Goal: Check status: Check status

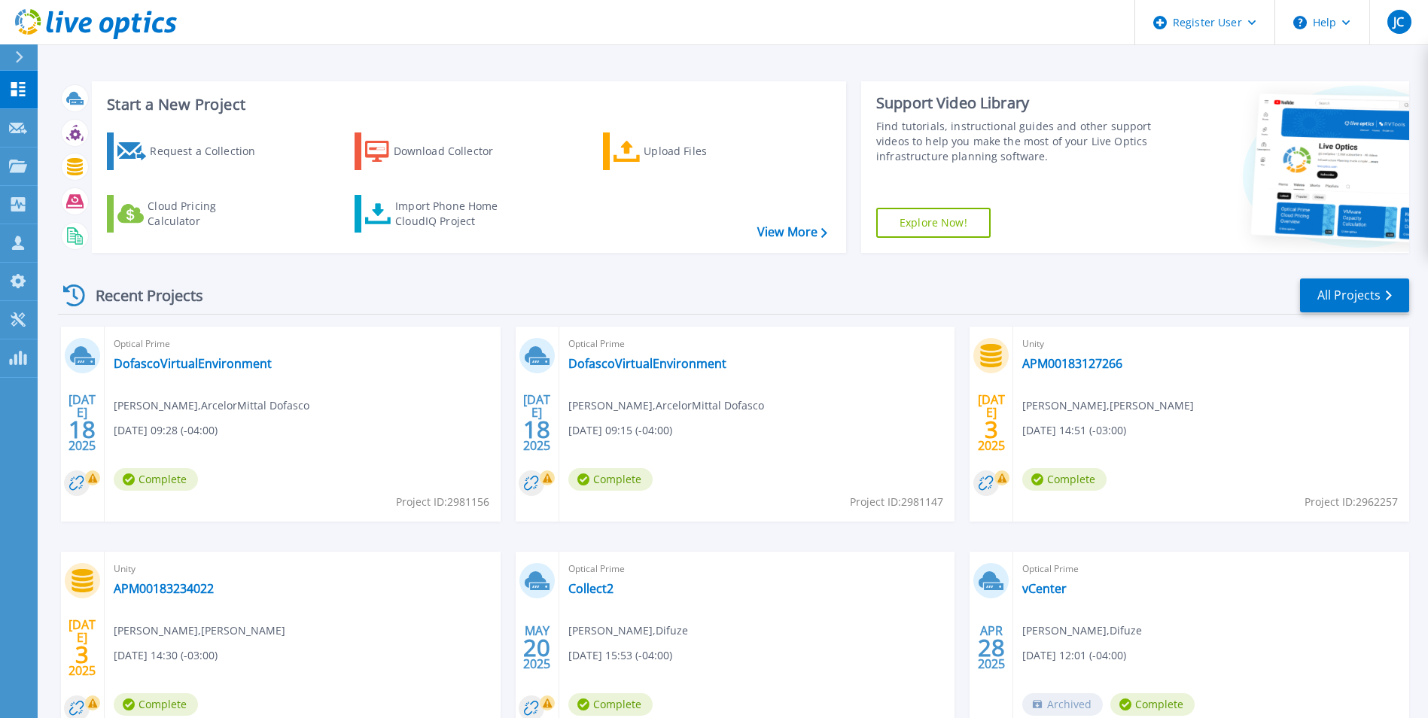
scroll to position [75, 0]
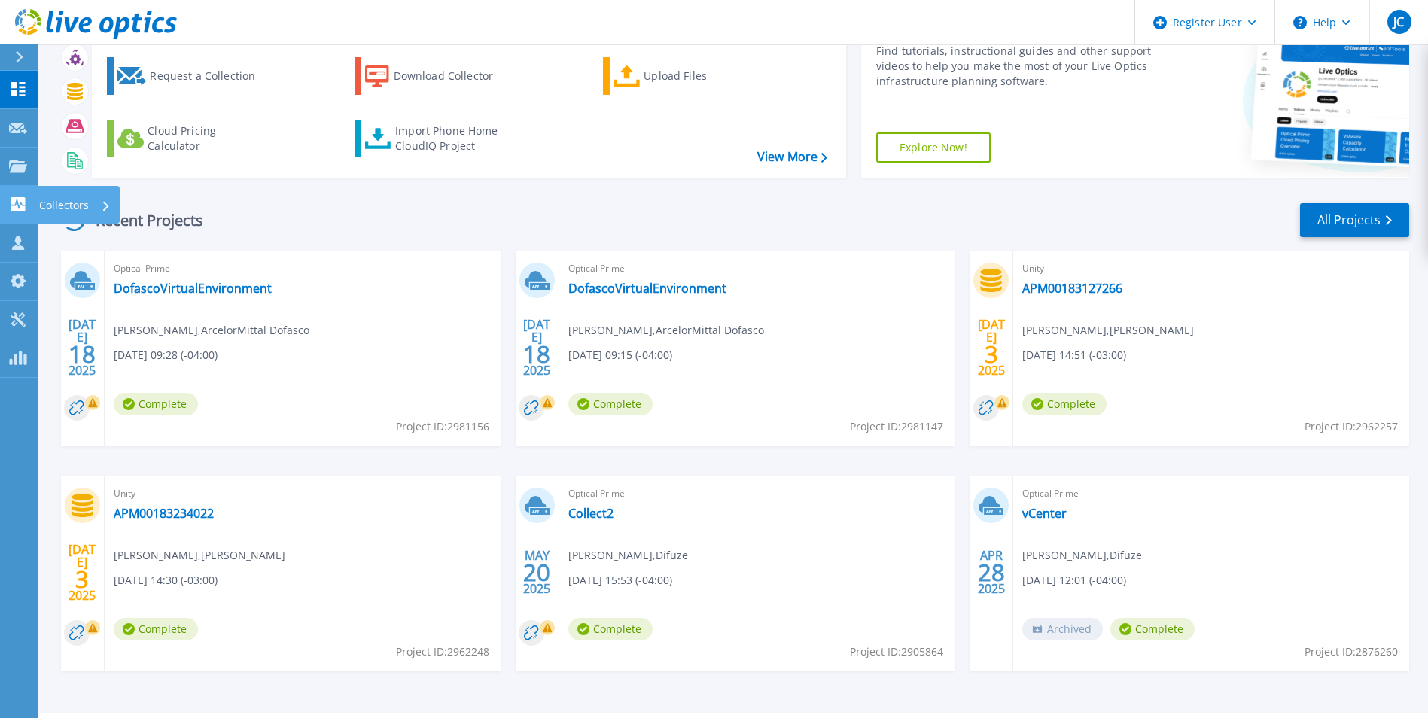
click at [23, 204] on icon at bounding box center [18, 204] width 14 height 14
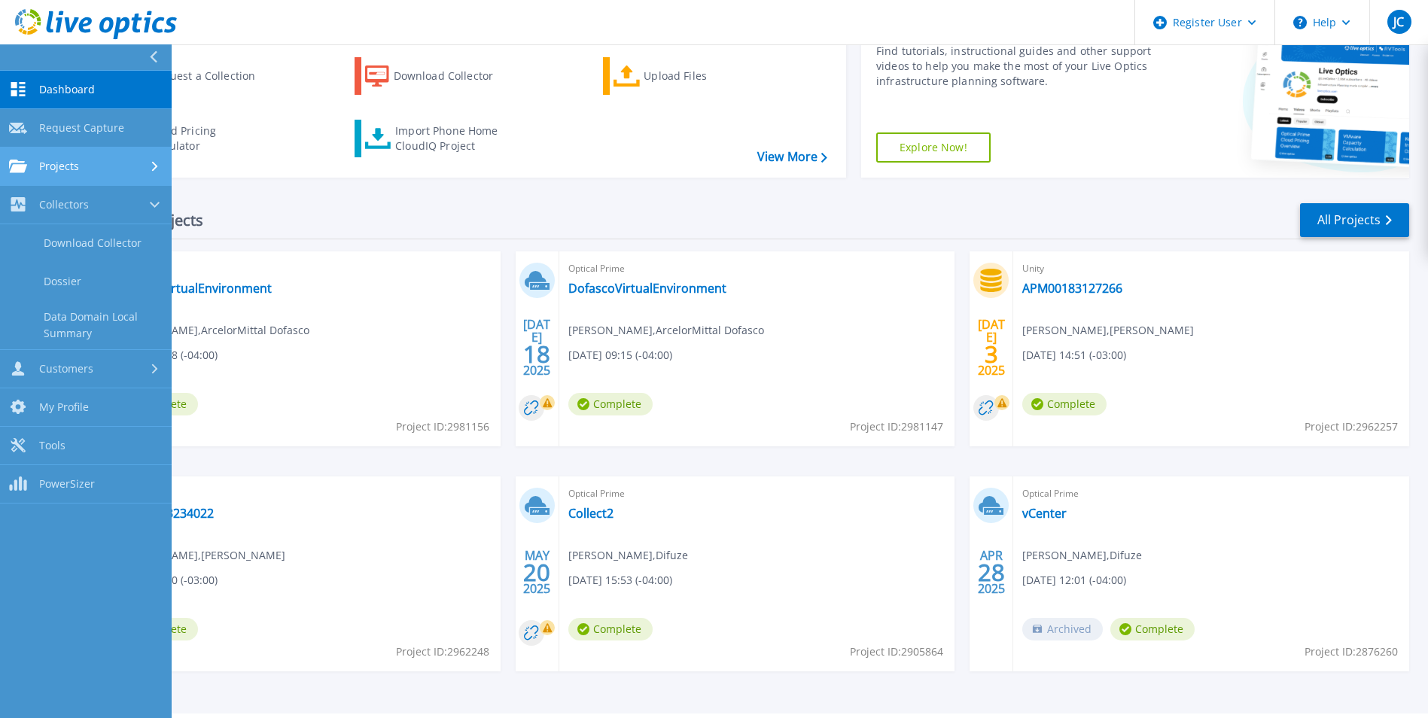
click at [102, 177] on link "Projects Projects" at bounding box center [86, 167] width 172 height 38
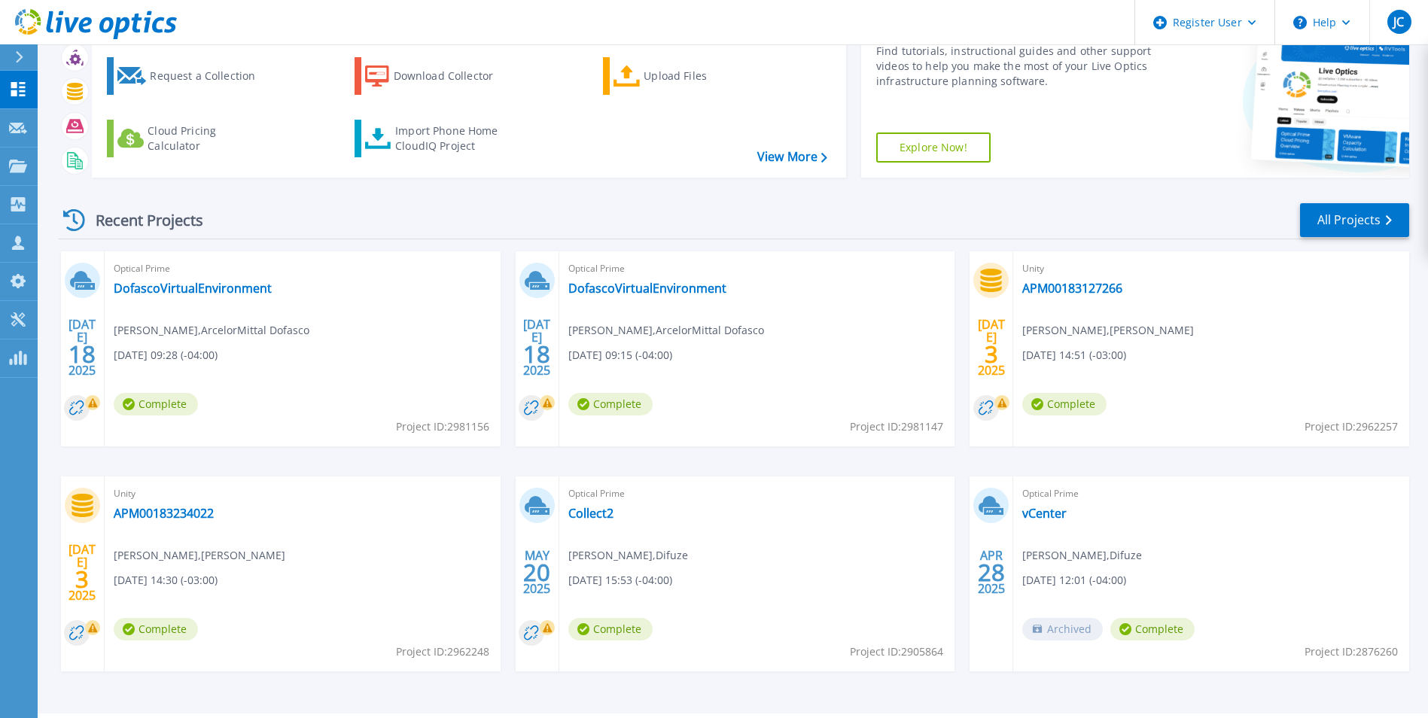
click at [321, 233] on div "Recent Projects All Projects" at bounding box center [733, 221] width 1351 height 38
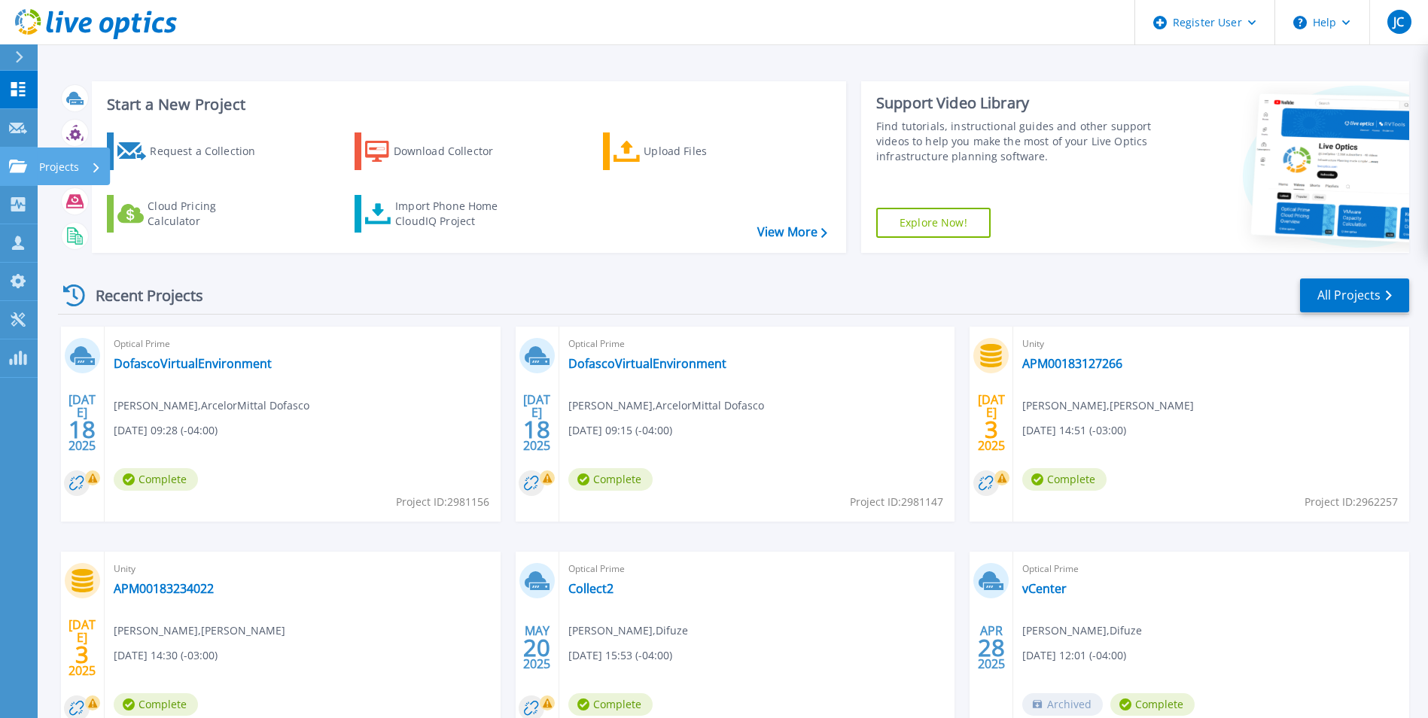
click at [47, 170] on p "Projects" at bounding box center [59, 167] width 40 height 39
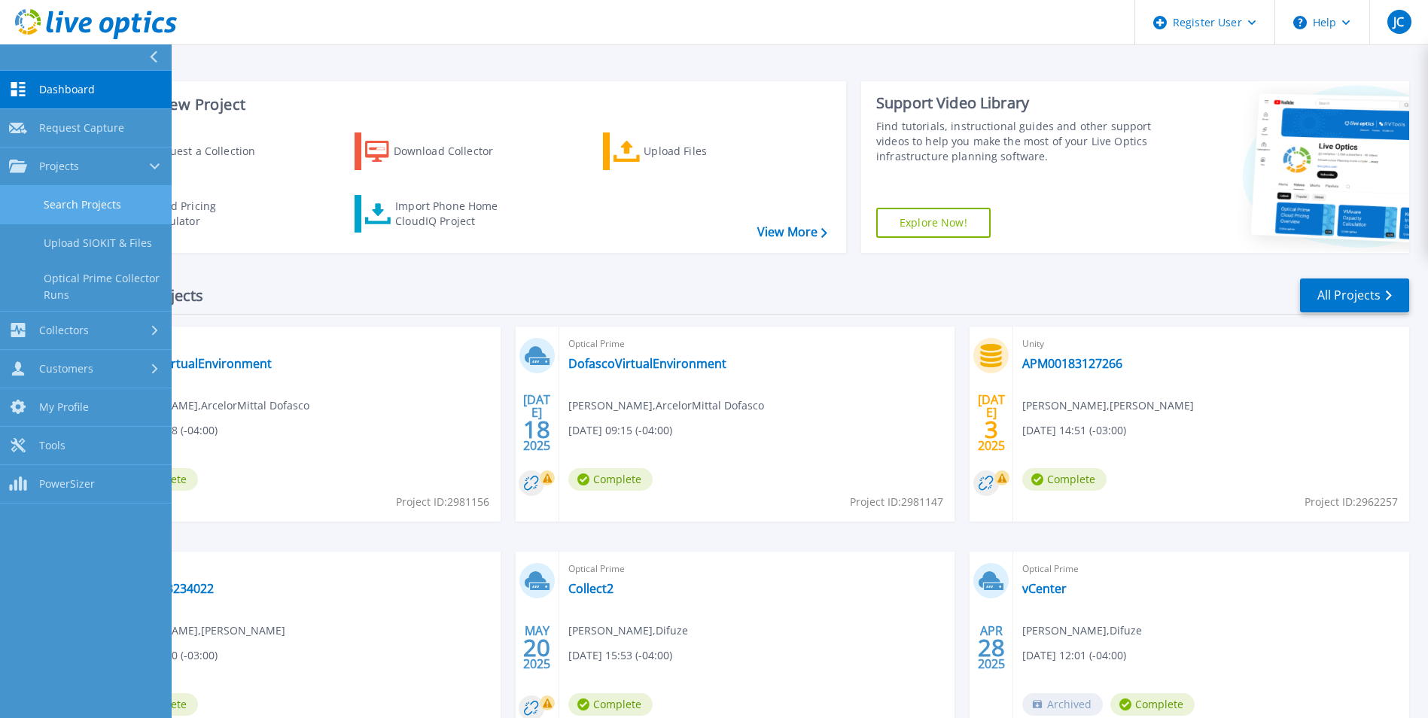
click at [75, 204] on link "Search Projects" at bounding box center [86, 205] width 172 height 38
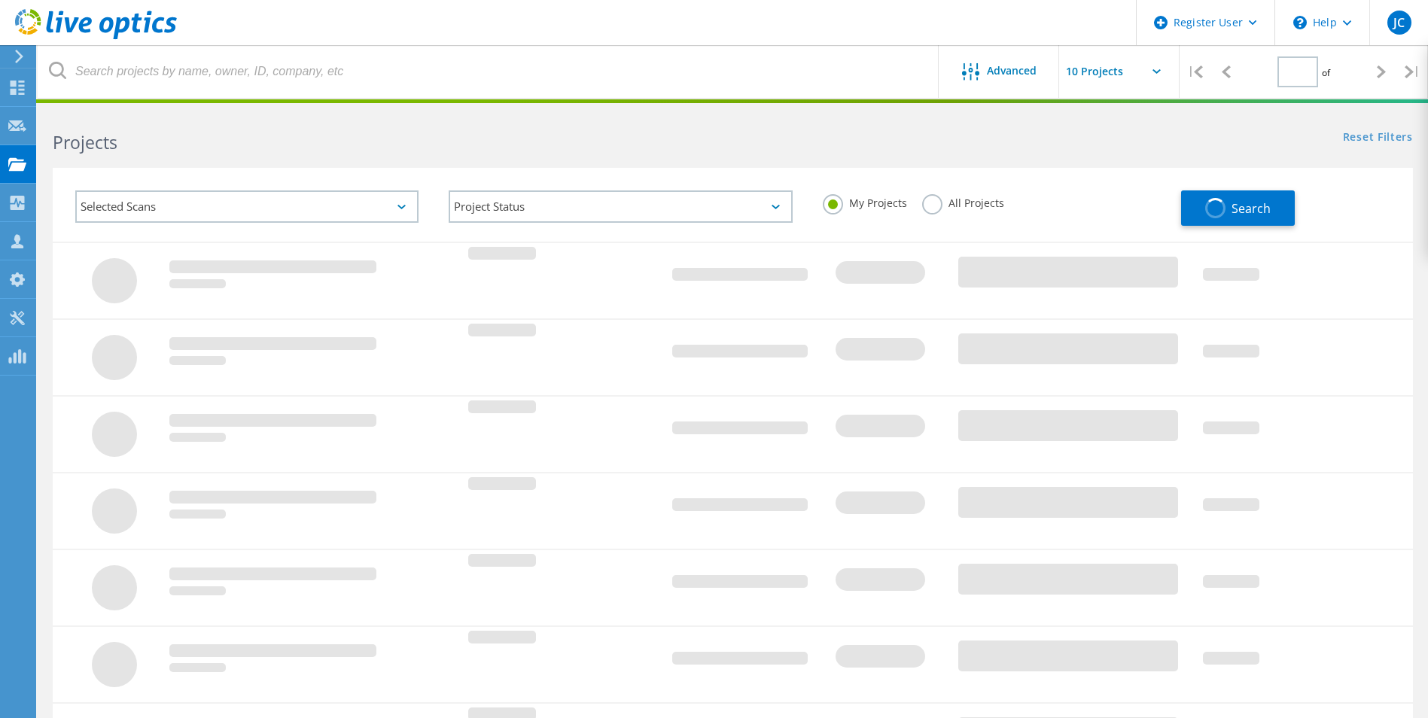
type input "1"
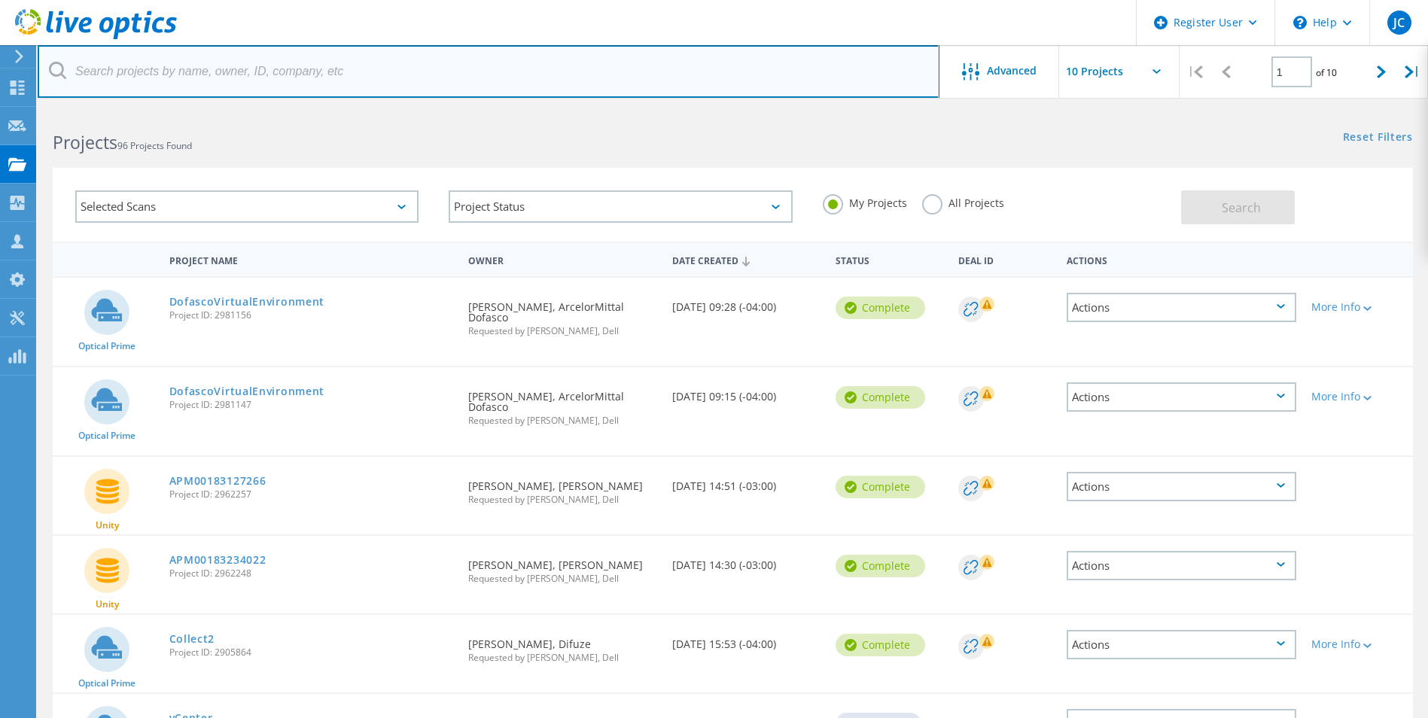
click at [258, 81] on input "text" at bounding box center [489, 71] width 902 height 53
paste input "3073875"
type input "3073875"
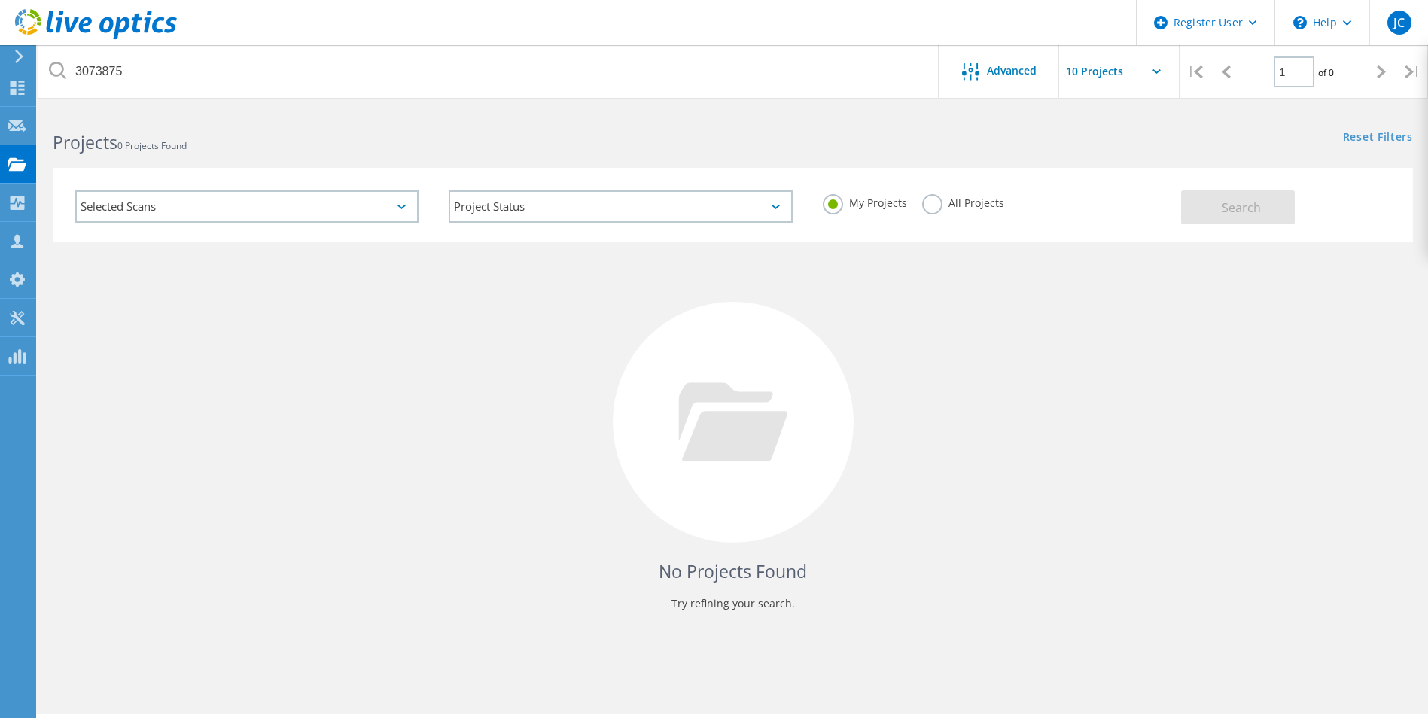
click at [16, 58] on icon at bounding box center [19, 57] width 11 height 14
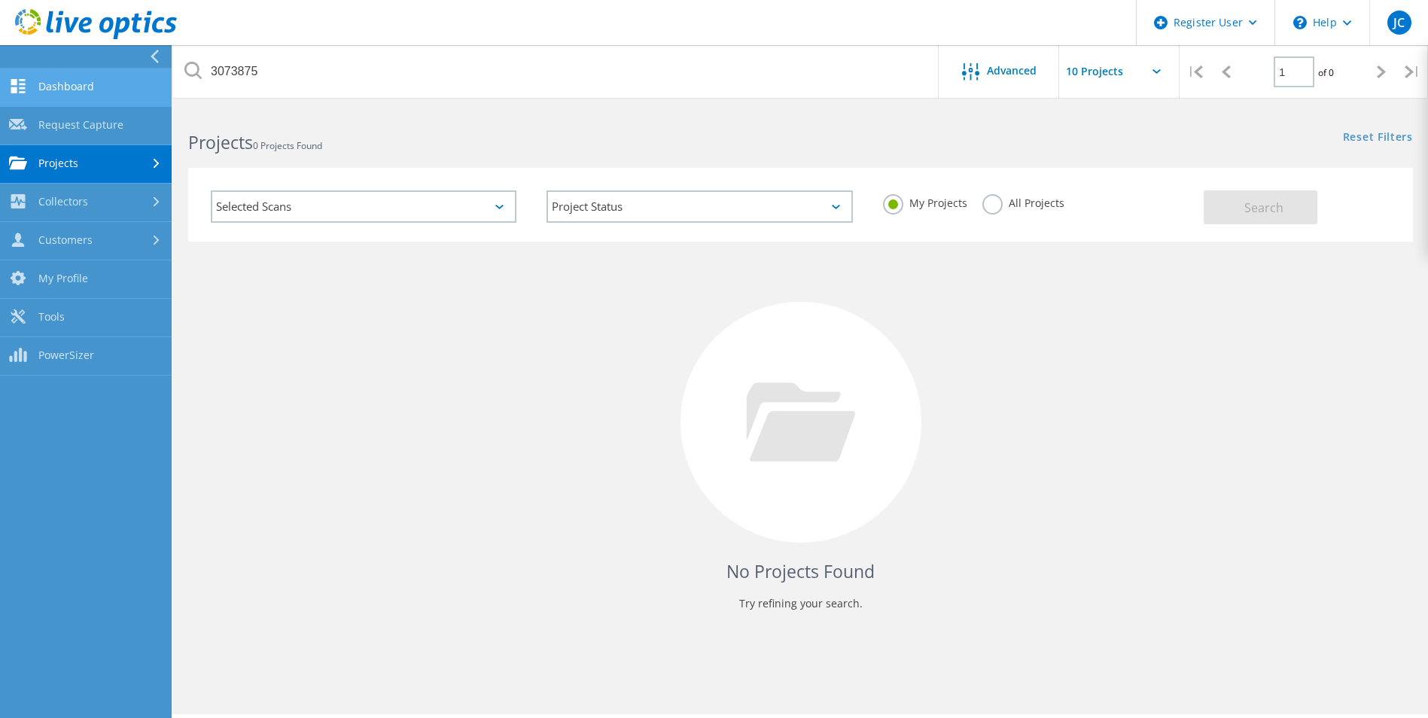
click at [54, 102] on link "Dashboard" at bounding box center [86, 87] width 172 height 38
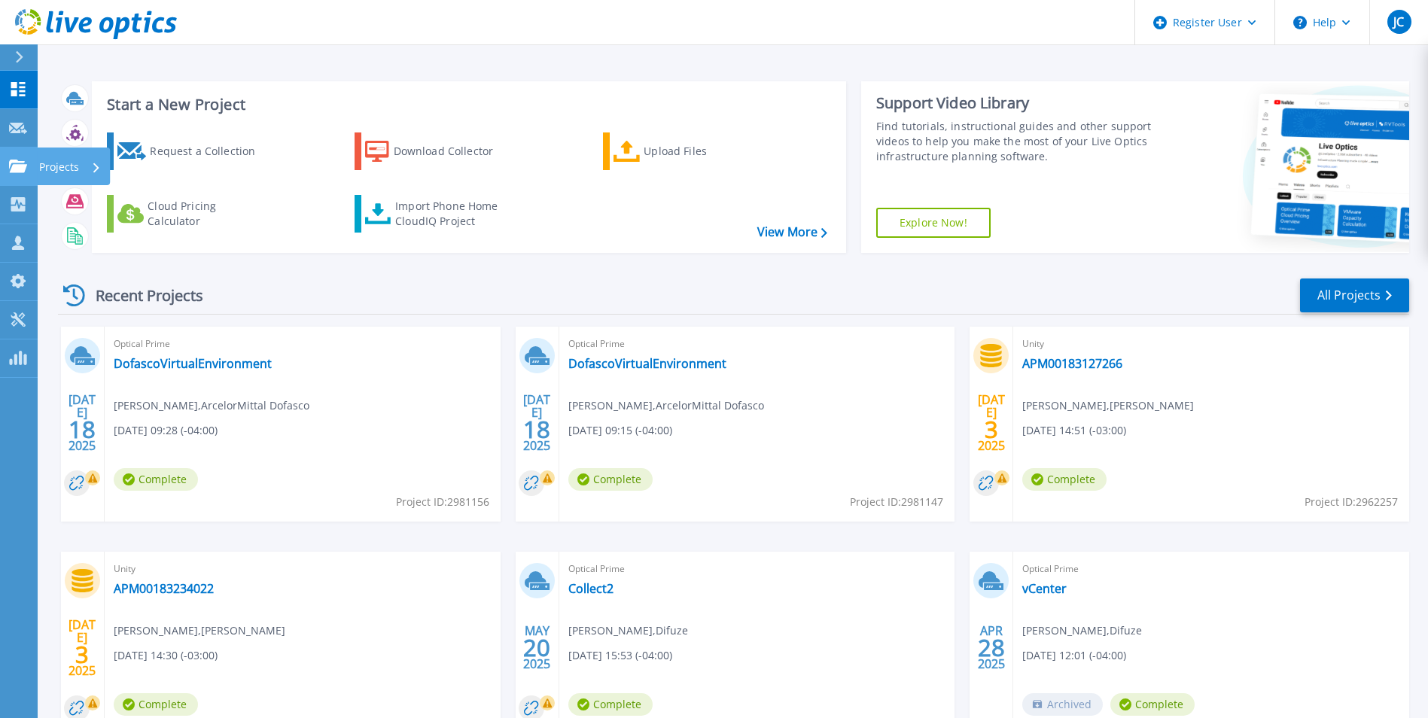
click at [20, 163] on icon at bounding box center [18, 166] width 18 height 13
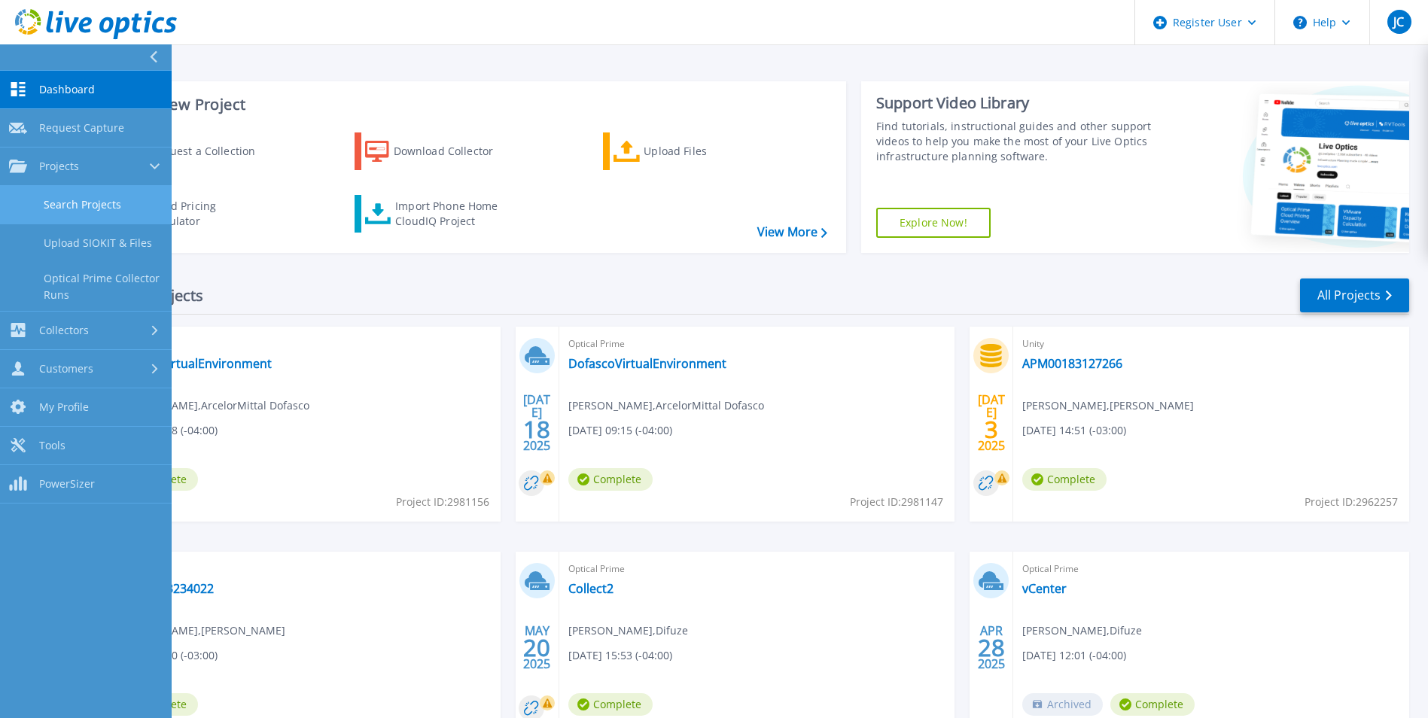
click at [82, 196] on link "Search Projects" at bounding box center [86, 205] width 172 height 38
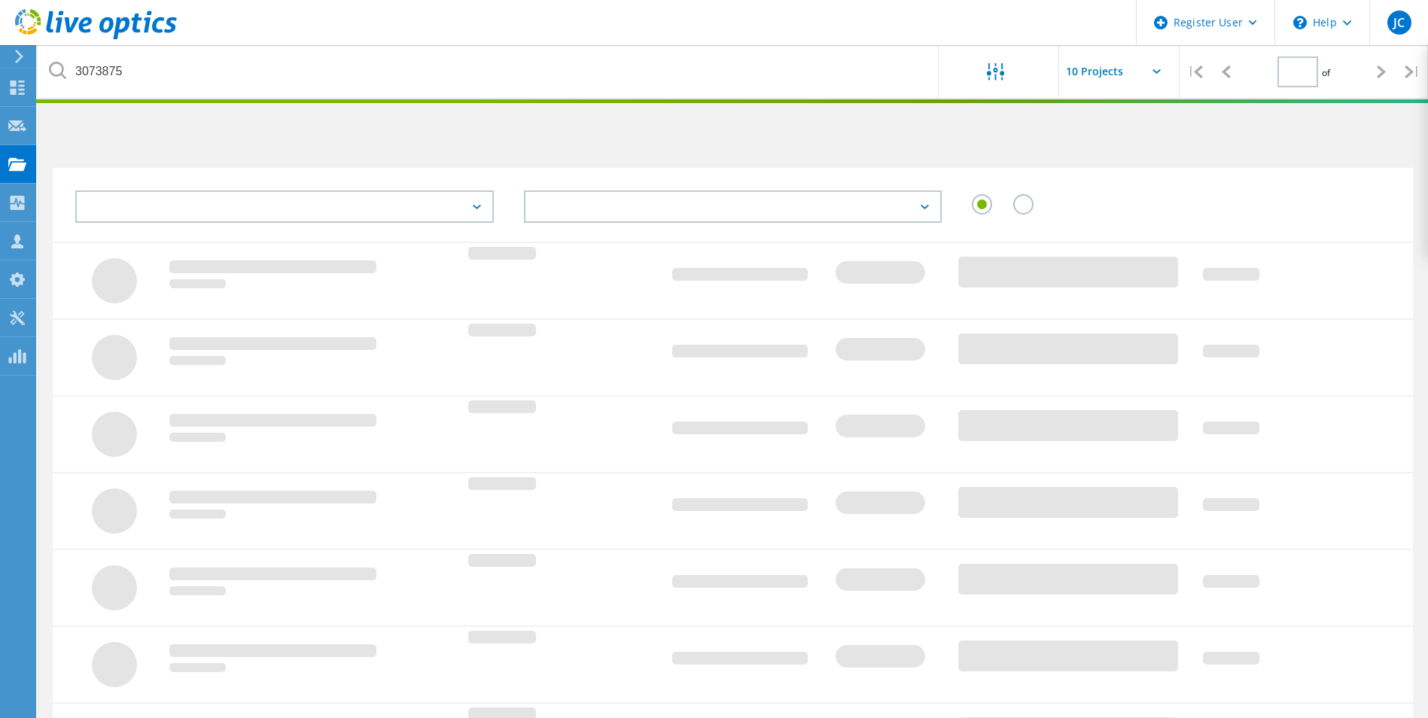
type input "1"
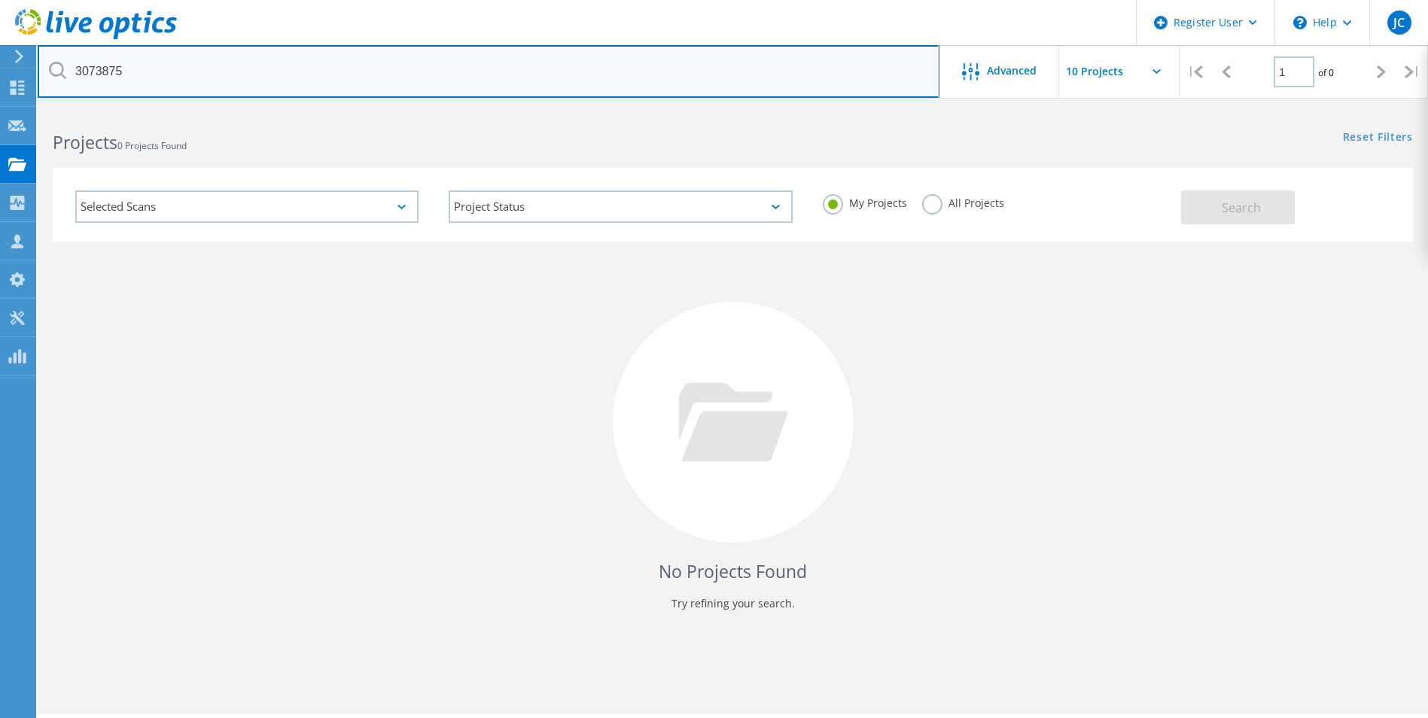
click at [184, 81] on input "3073875" at bounding box center [489, 71] width 902 height 53
paste input "3073875"
drag, startPoint x: 152, startPoint y: 78, endPoint x: 0, endPoint y: 73, distance: 152.1
click at [0, 109] on div "Register User \n Help Explore Helpful Articles Contact Support JC Dell User Jak…" at bounding box center [714, 434] width 1428 height 650
click at [157, 78] on input "3073875" at bounding box center [489, 71] width 902 height 53
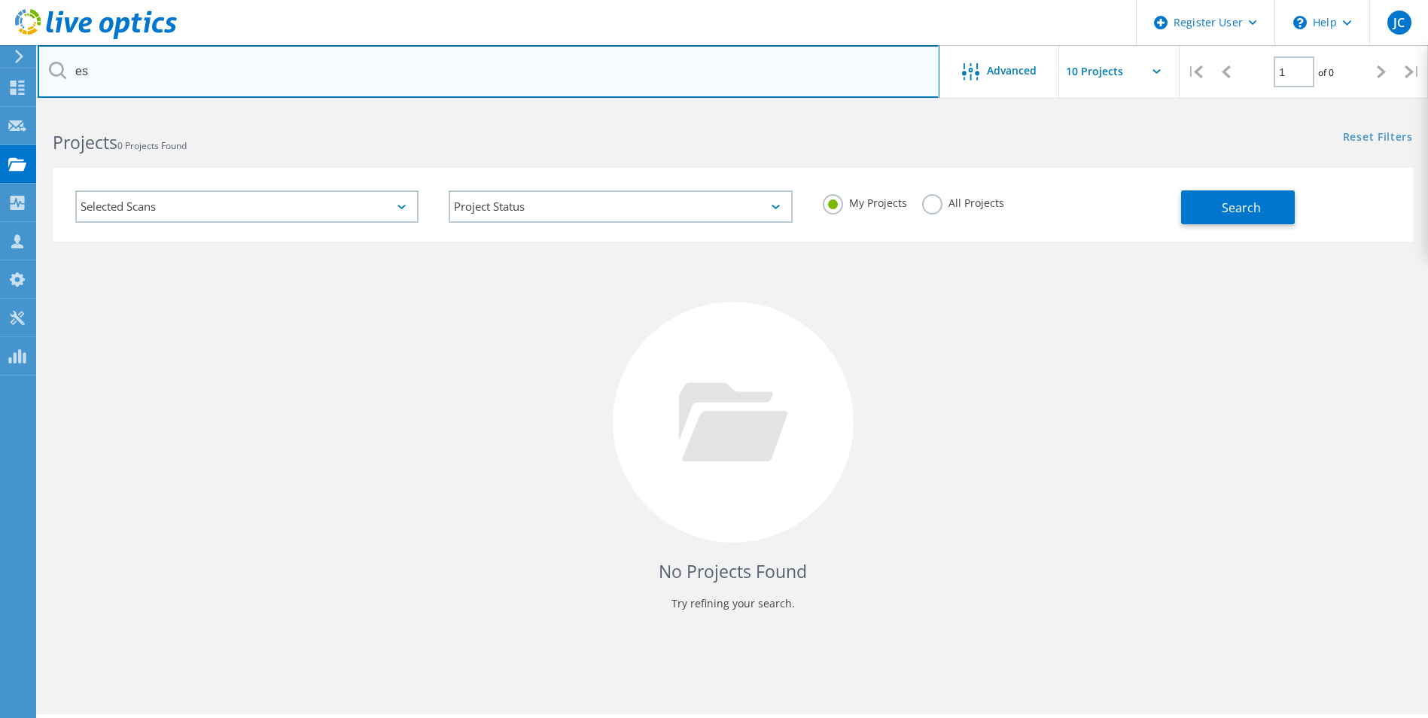
type input "e"
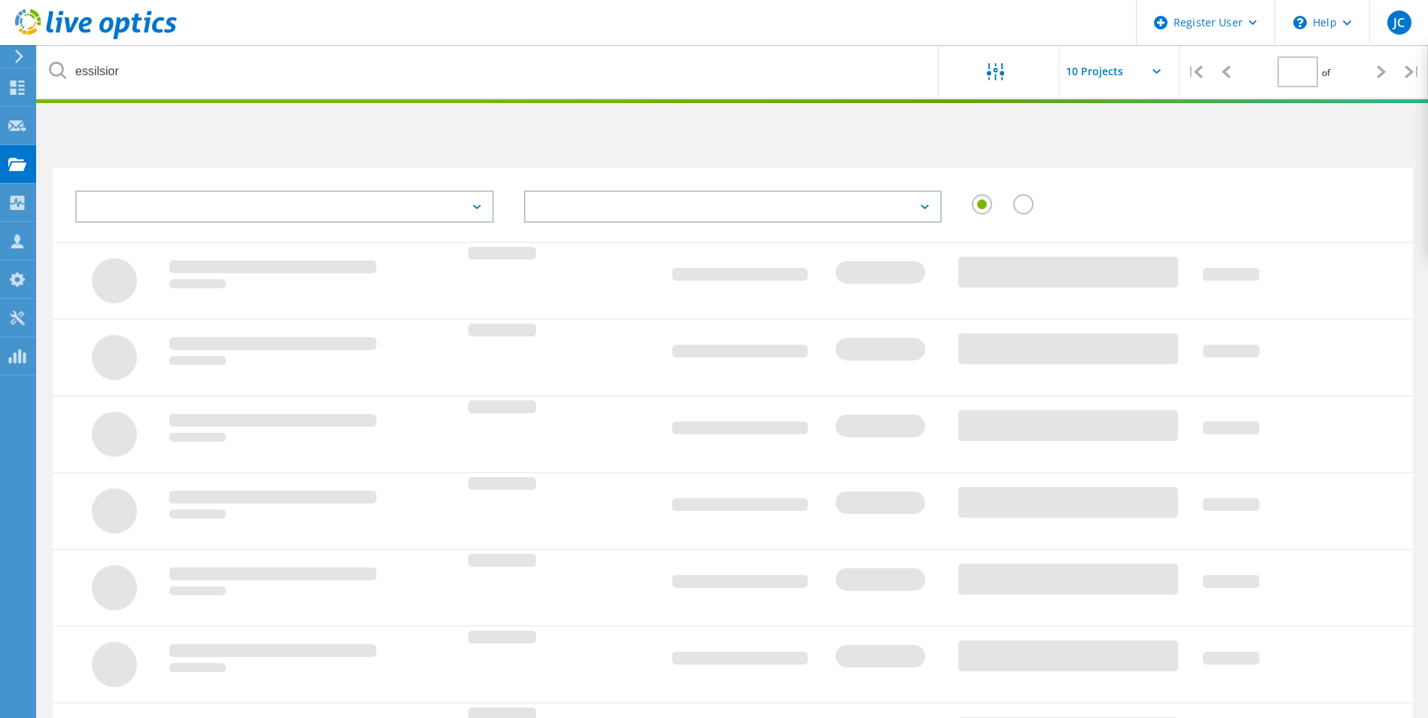
type input "1"
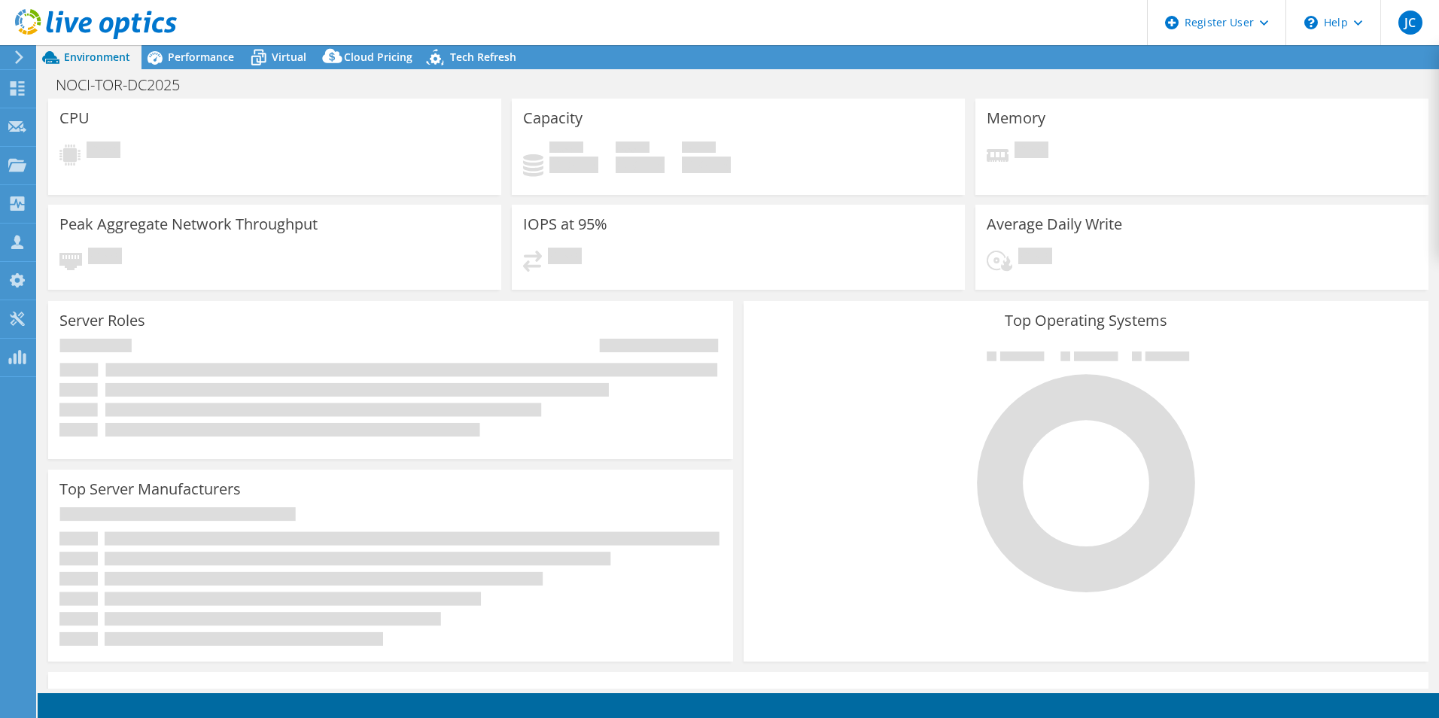
select select "USD"
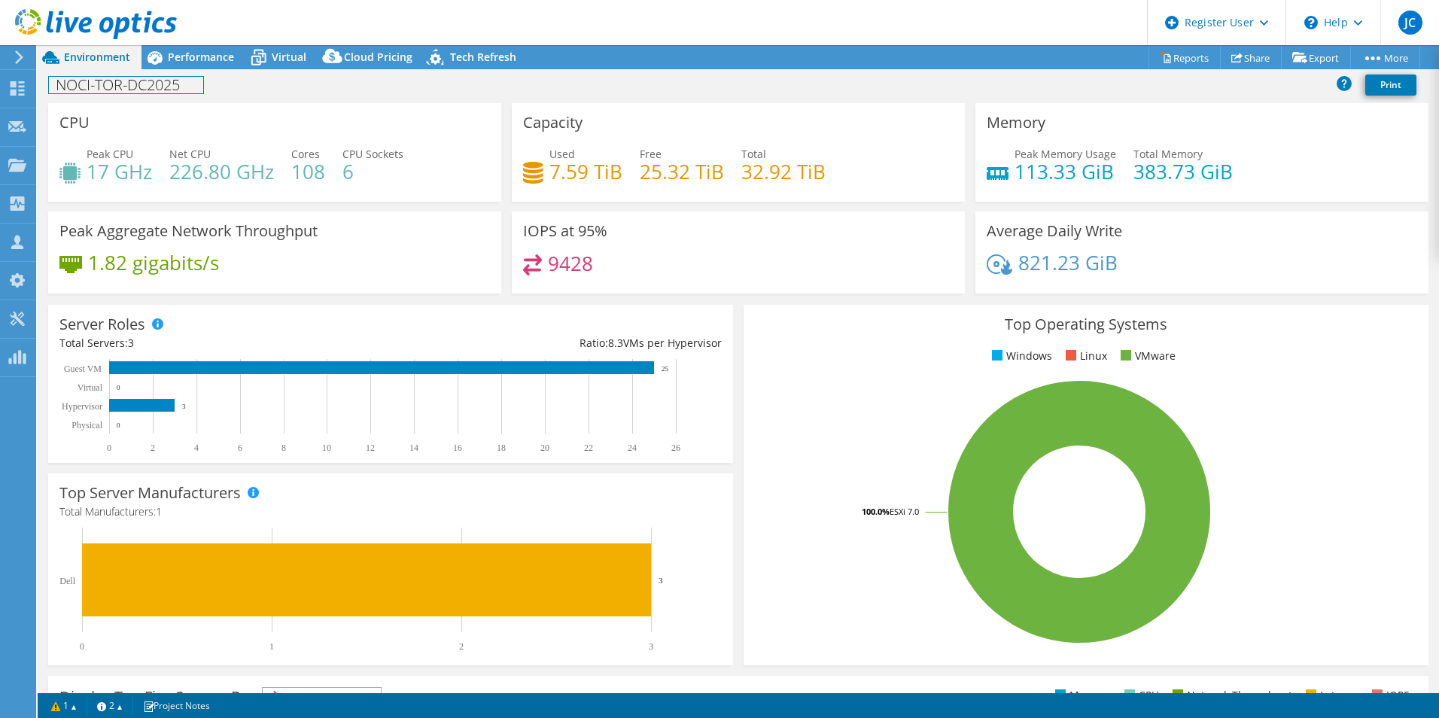
click at [208, 70] on div "NOCI-TOR-DC2025 Print" at bounding box center [738, 86] width 1401 height 34
click at [208, 66] on div "Performance" at bounding box center [193, 57] width 104 height 24
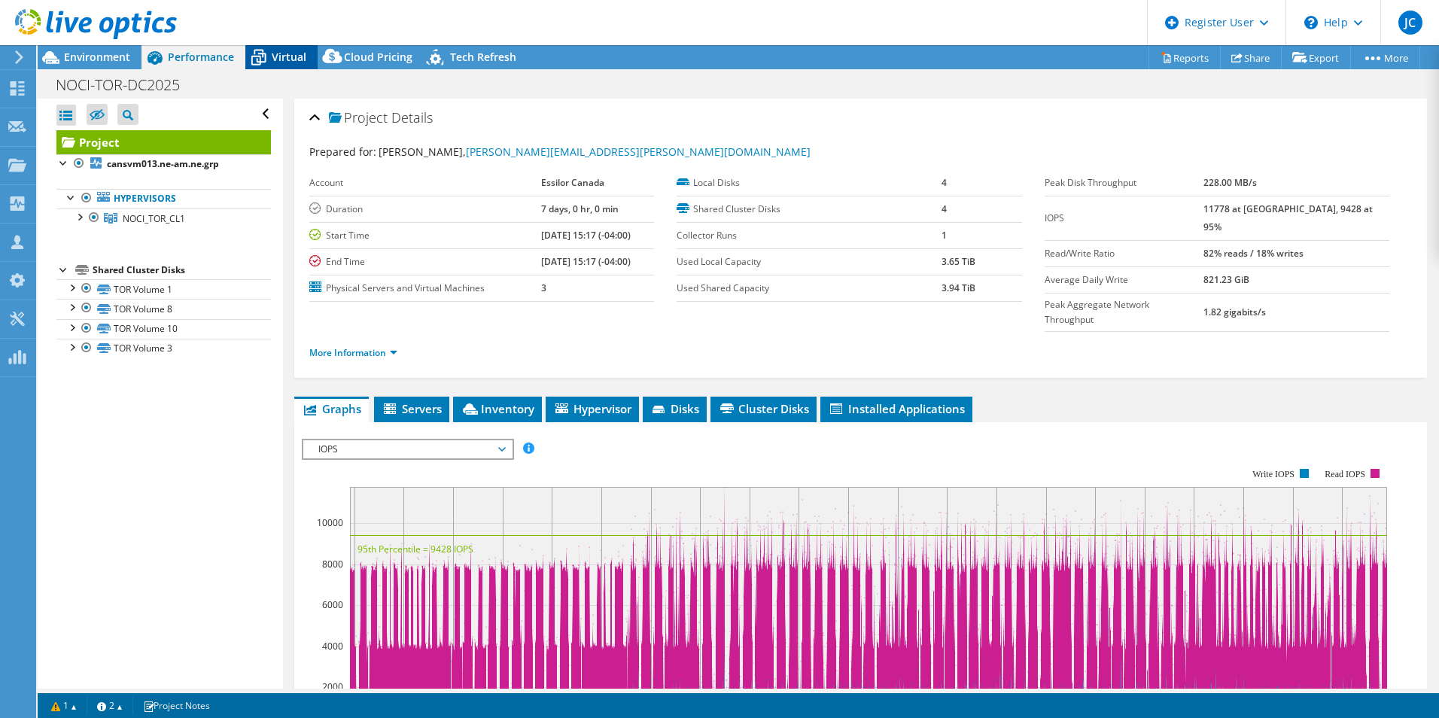
click at [291, 63] on span "Virtual" at bounding box center [289, 57] width 35 height 14
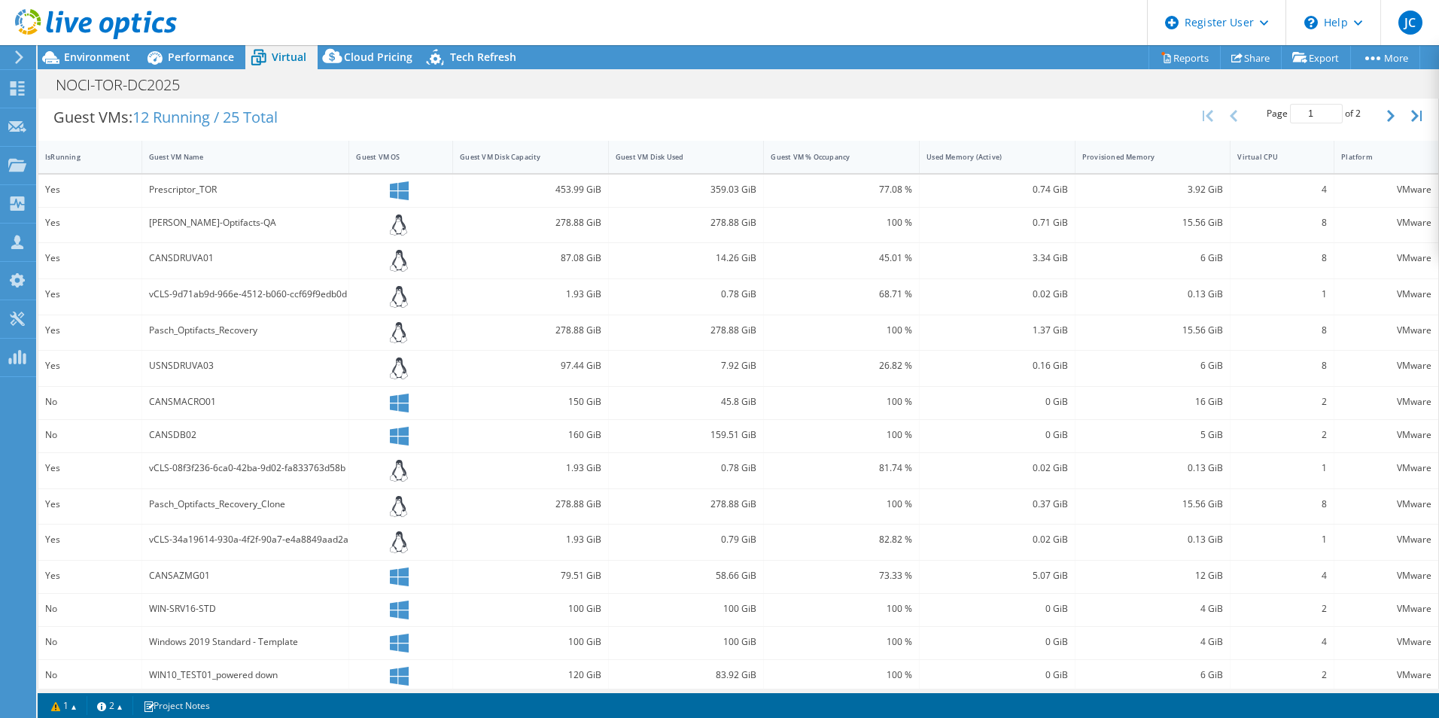
scroll to position [313, 0]
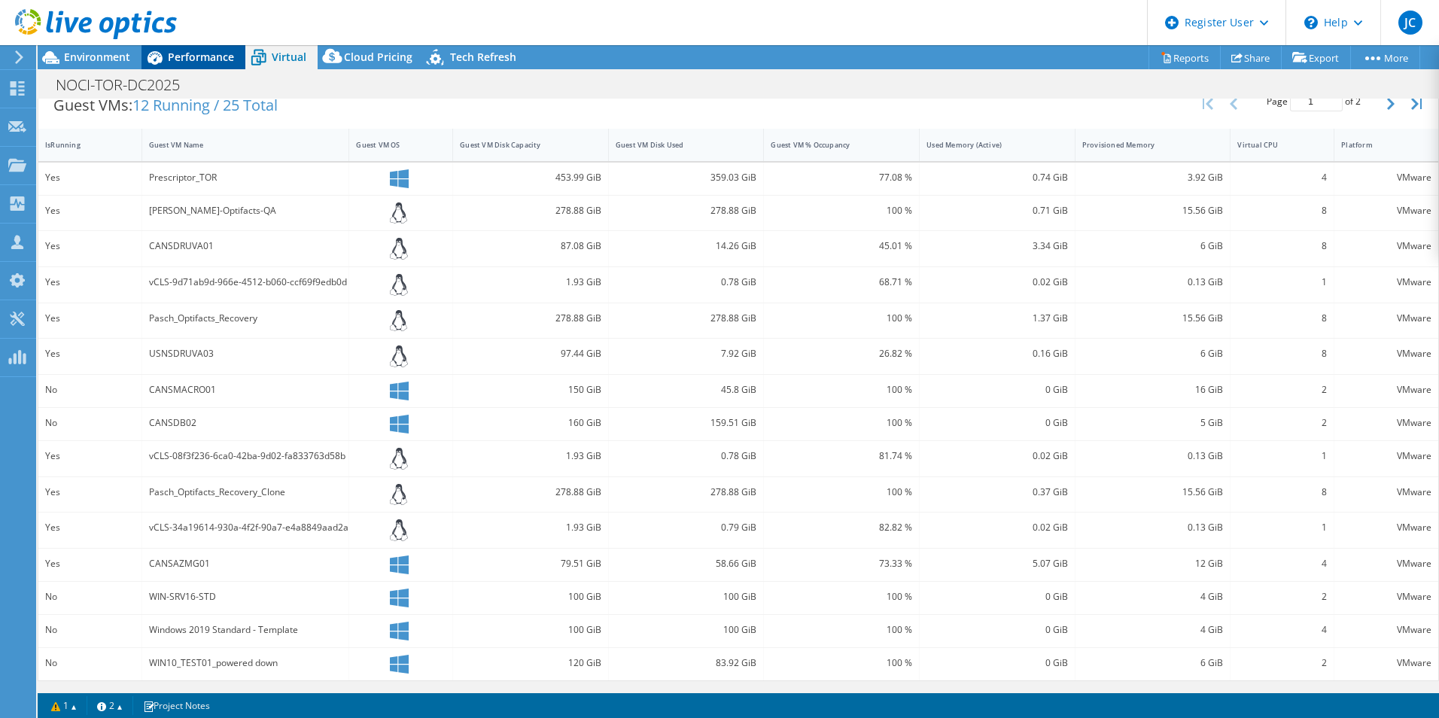
click at [214, 66] on div "Performance" at bounding box center [193, 57] width 104 height 24
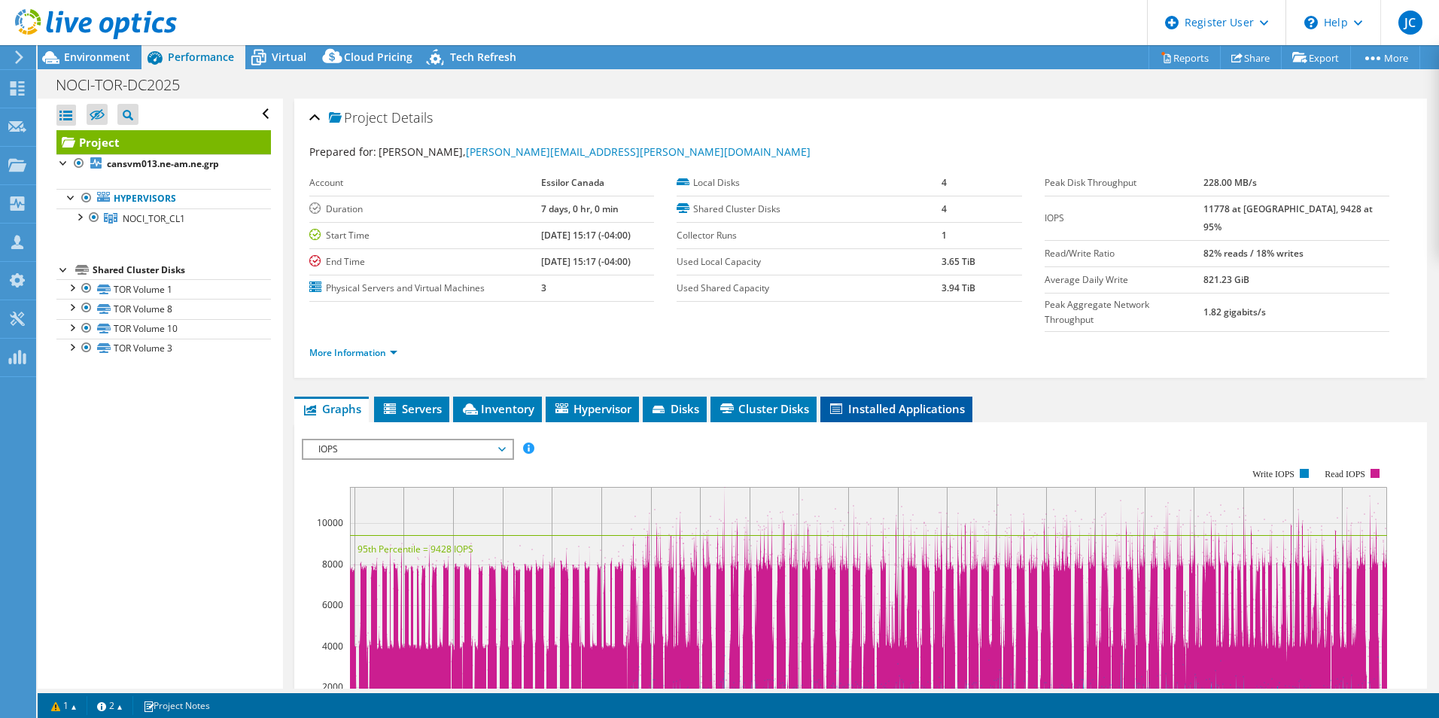
click at [899, 397] on li "Installed Applications" at bounding box center [896, 410] width 152 height 26
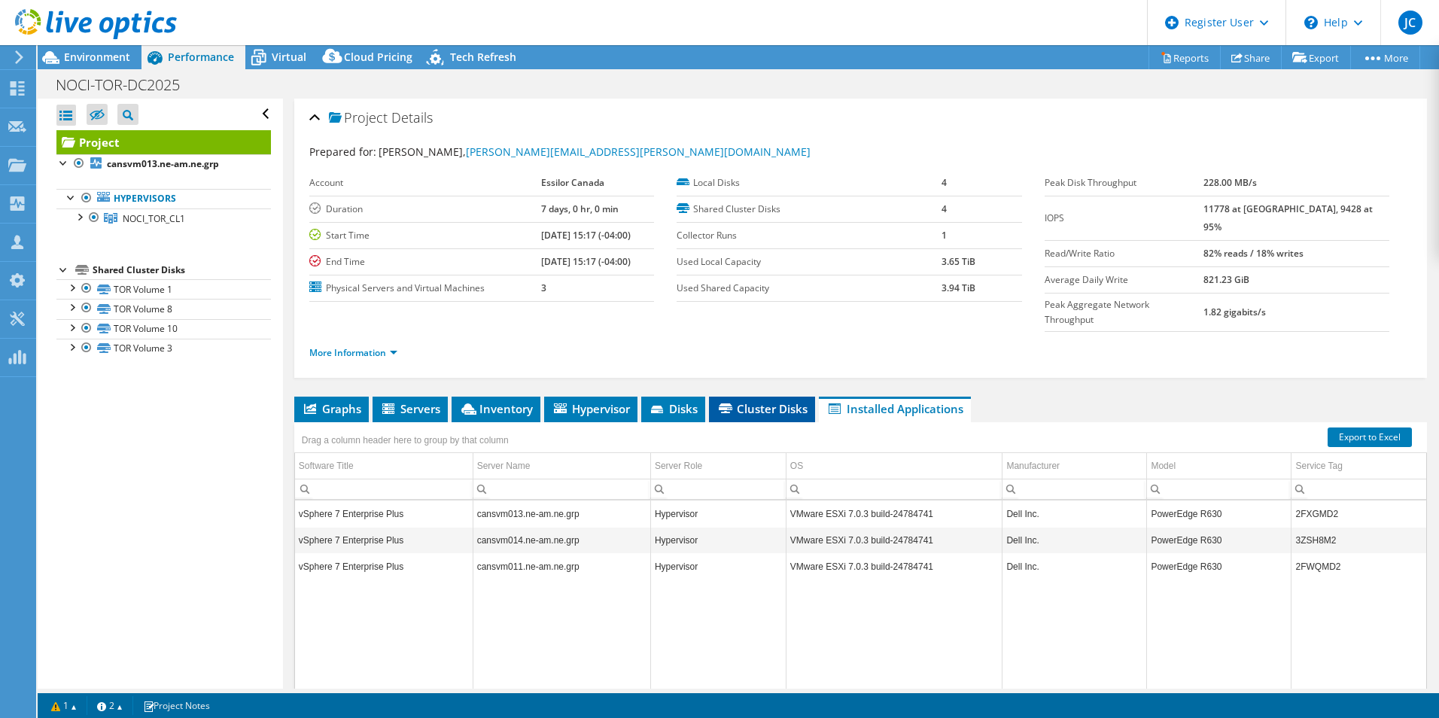
click at [753, 401] on span "Cluster Disks" at bounding box center [761, 408] width 91 height 15
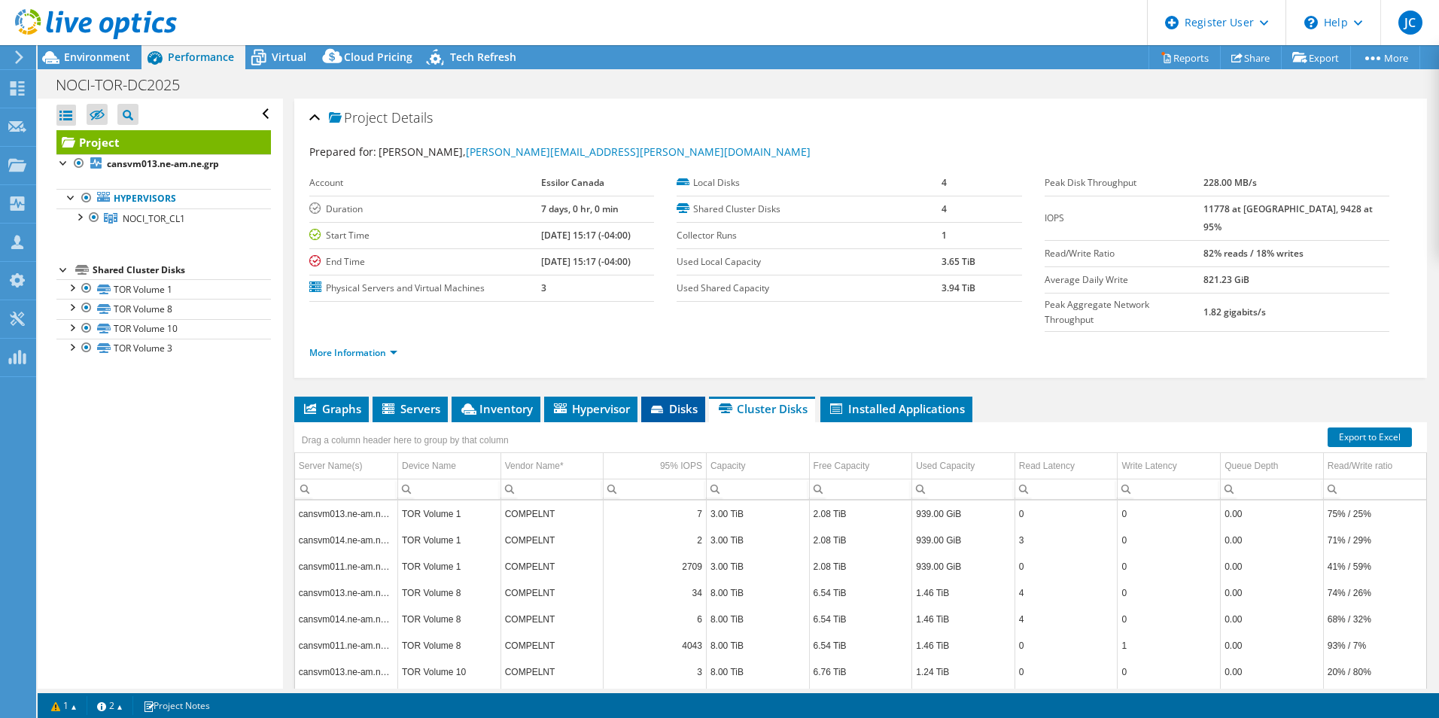
click at [686, 401] on span "Disks" at bounding box center [673, 408] width 49 height 15
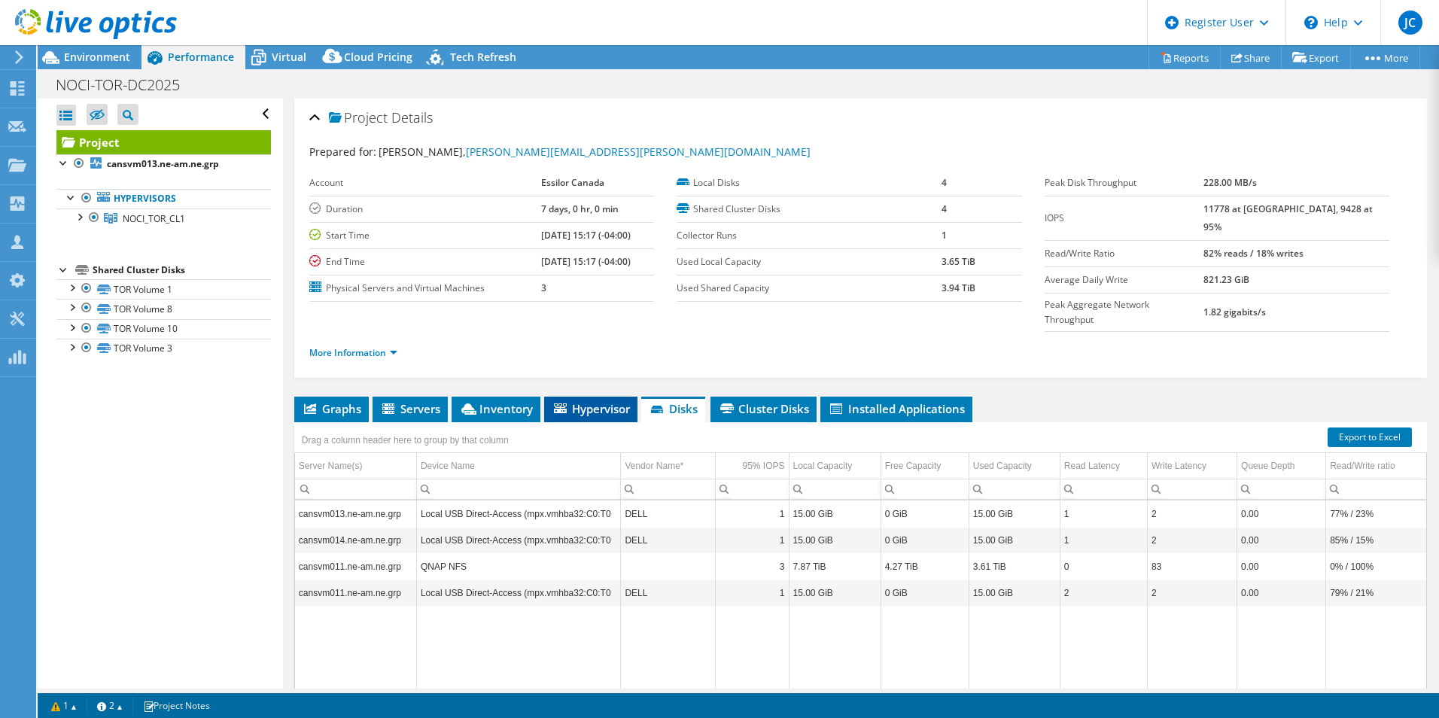
click at [592, 401] on span "Hypervisor" at bounding box center [591, 408] width 78 height 15
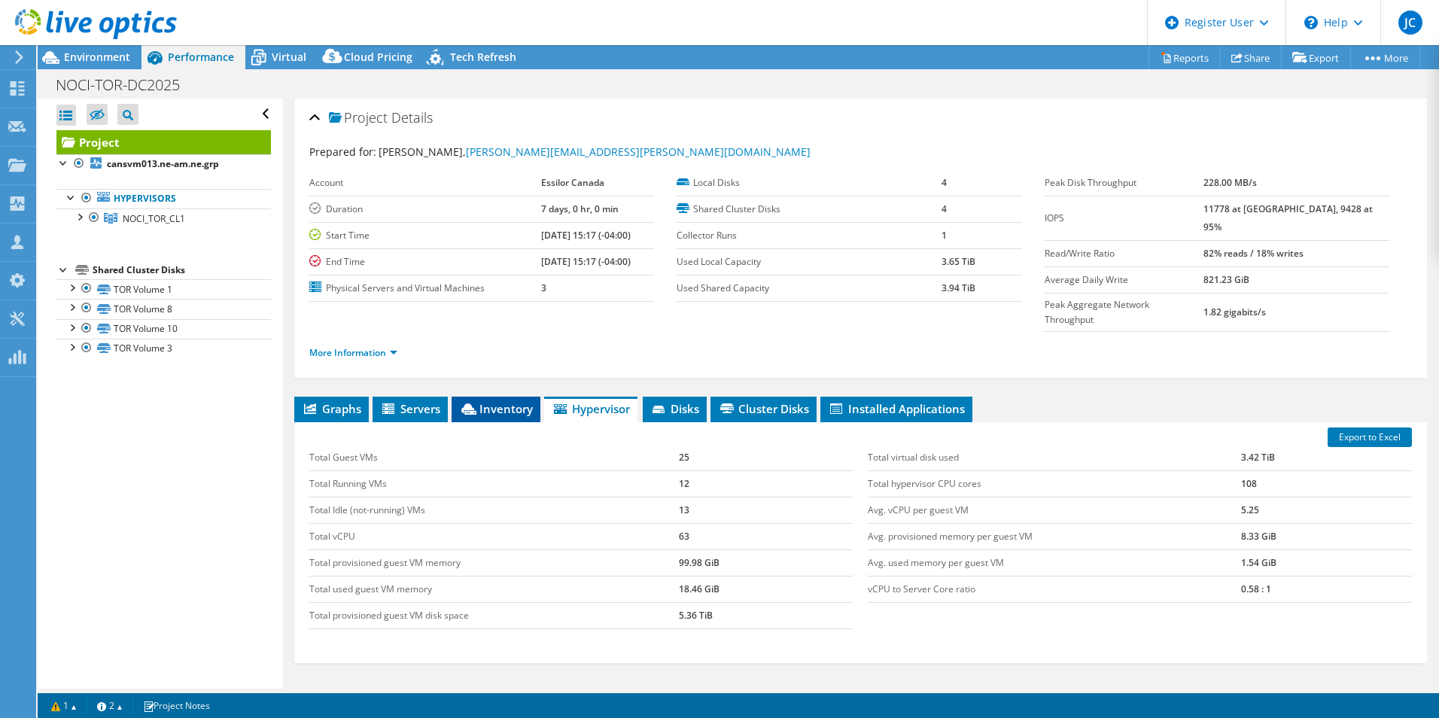
click at [502, 401] on span "Inventory" at bounding box center [496, 408] width 74 height 15
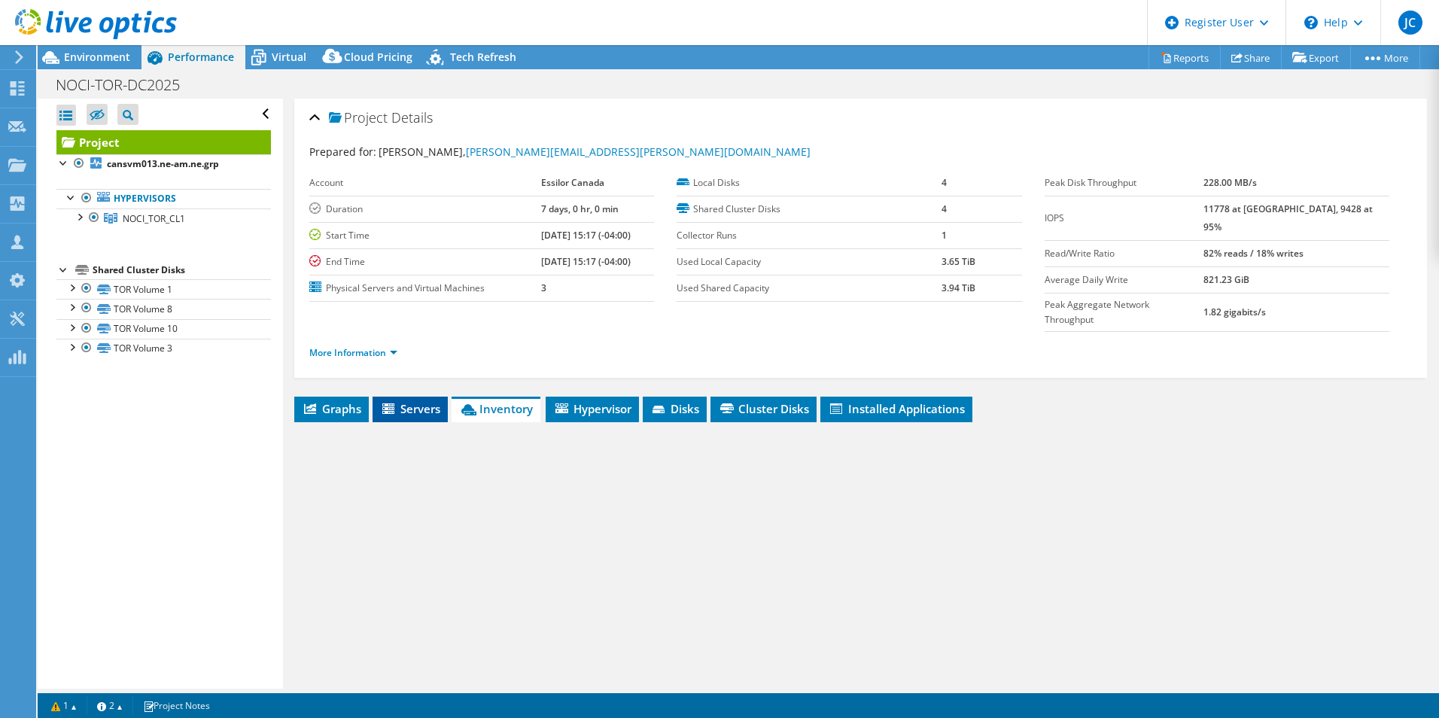
click at [415, 401] on span "Servers" at bounding box center [410, 408] width 60 height 15
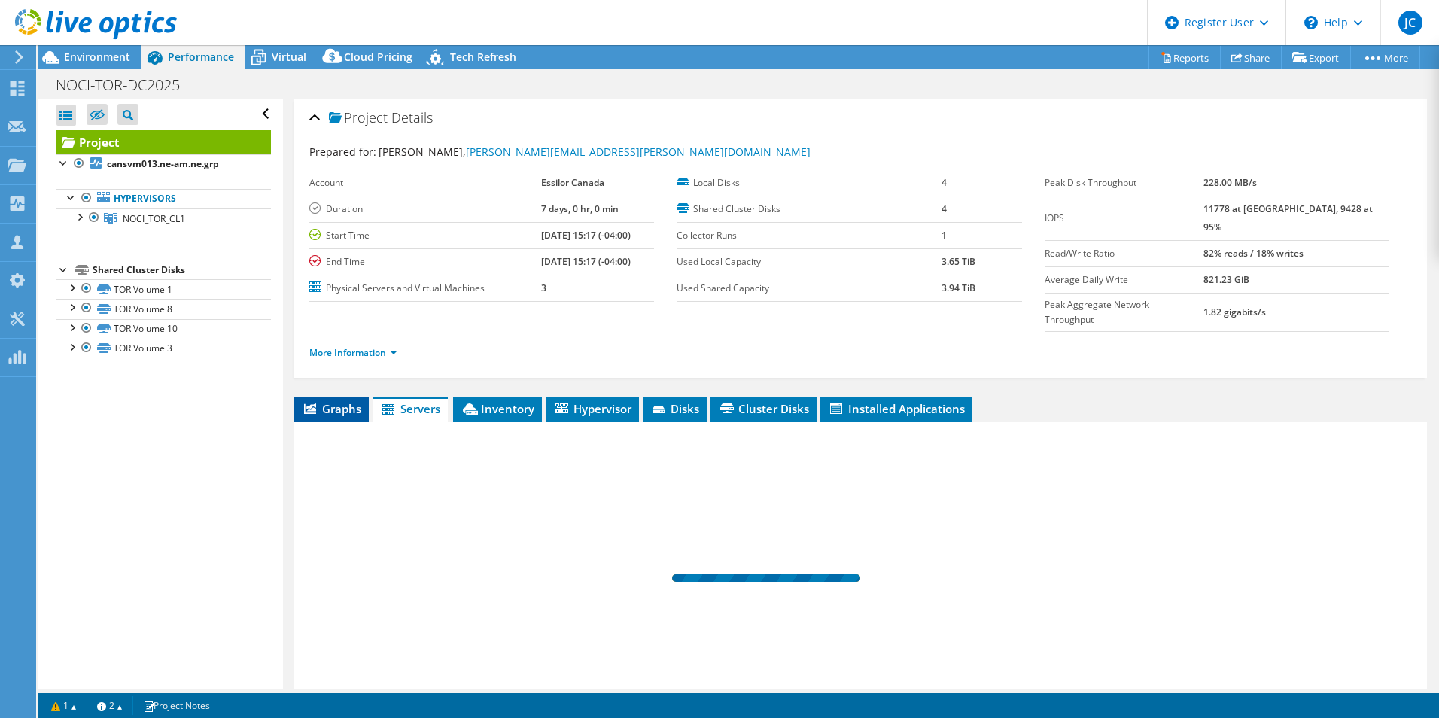
click at [295, 397] on li "Graphs" at bounding box center [331, 410] width 75 height 26
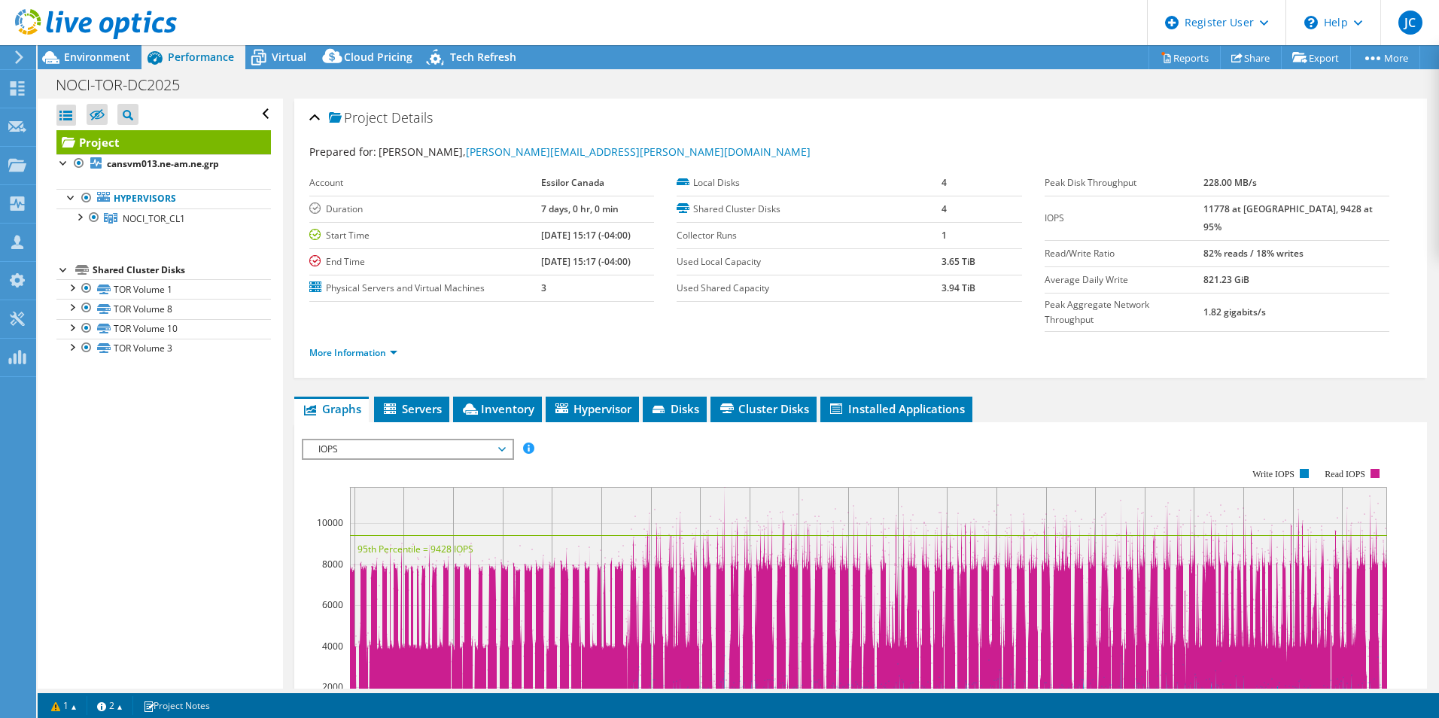
click at [88, 45] on div at bounding box center [88, 25] width 177 height 50
click at [85, 58] on span "Environment" at bounding box center [97, 57] width 66 height 14
